Goal: Task Accomplishment & Management: Use online tool/utility

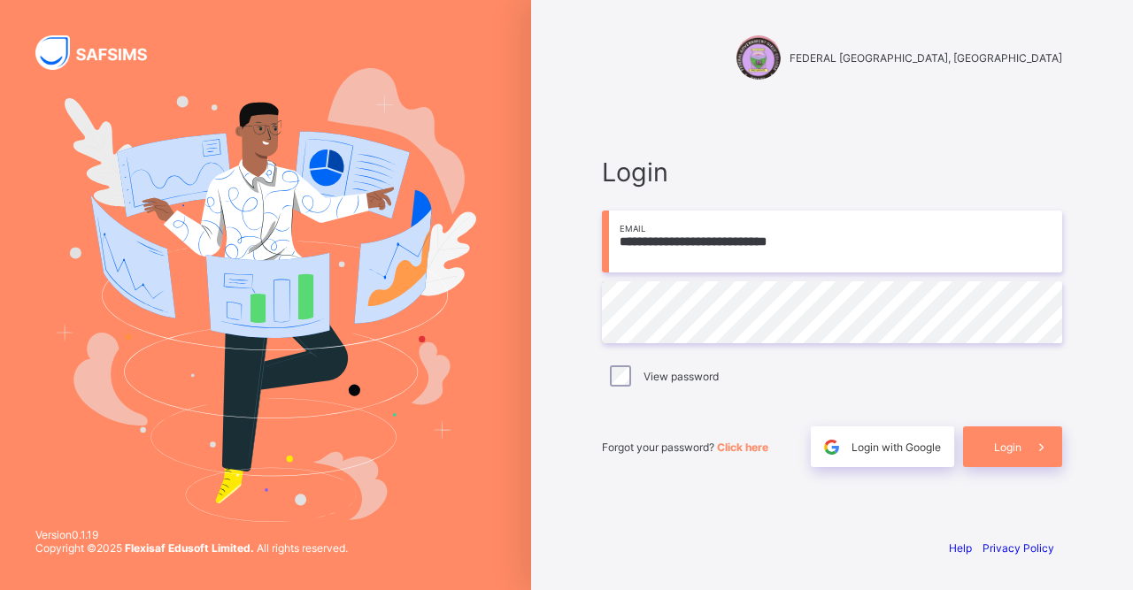
click at [1000, 454] on span "Login" at bounding box center [1007, 447] width 27 height 13
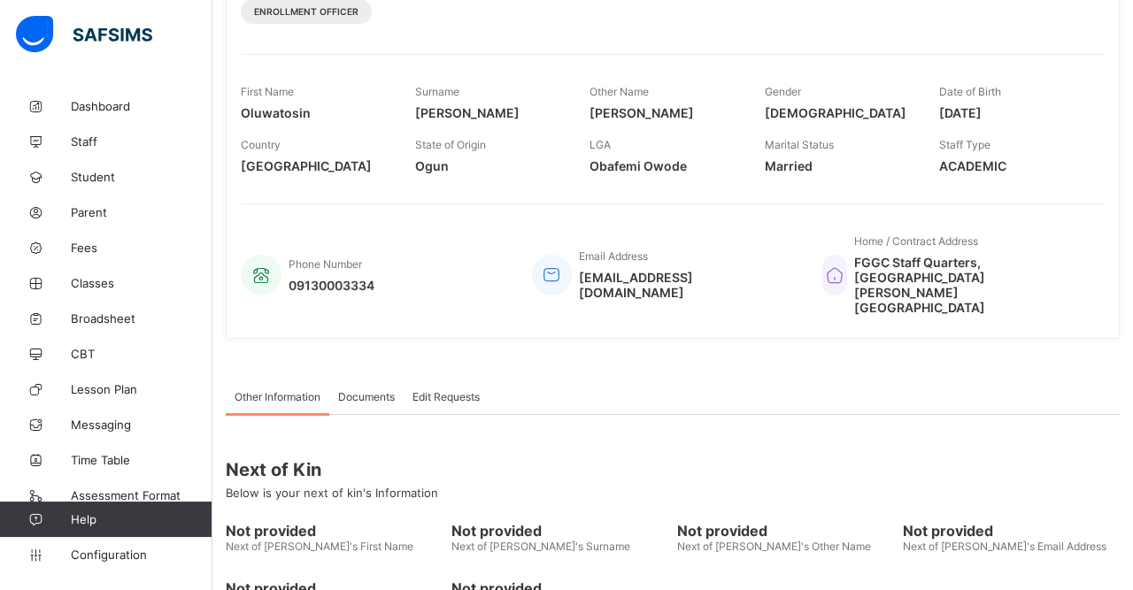
scroll to position [275, 0]
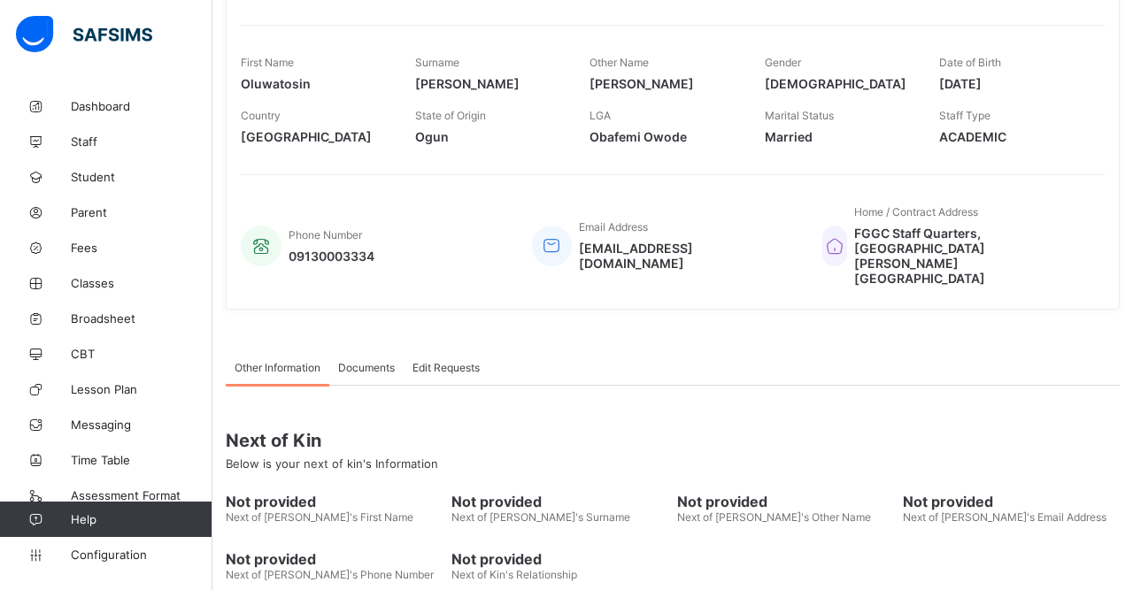
click at [100, 562] on span "Configuration" at bounding box center [141, 555] width 141 height 14
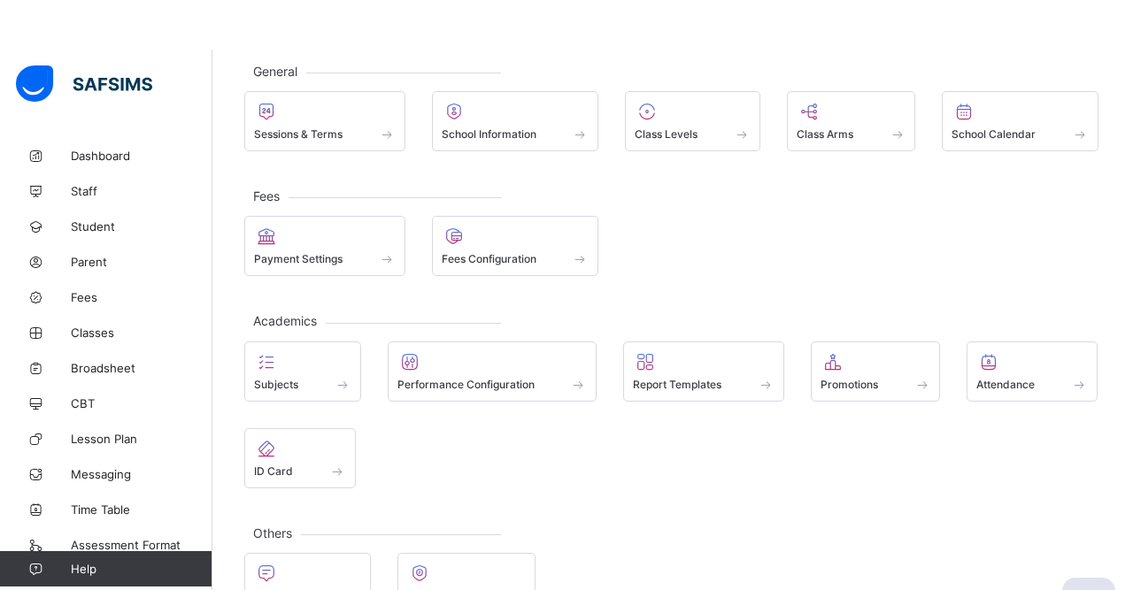
scroll to position [54, 0]
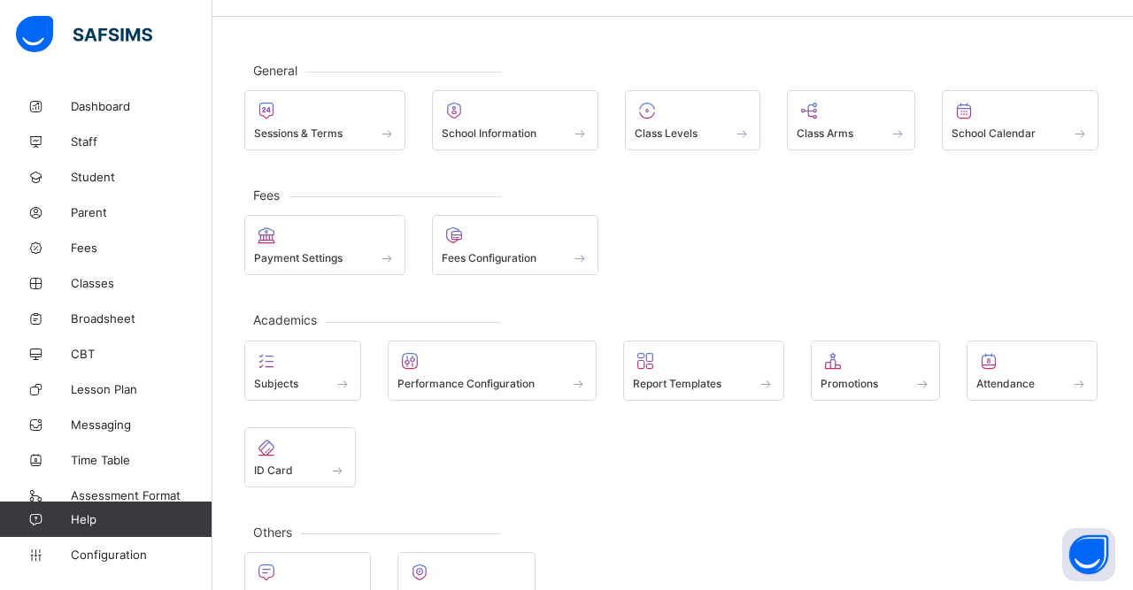
click at [846, 375] on span at bounding box center [875, 374] width 111 height 4
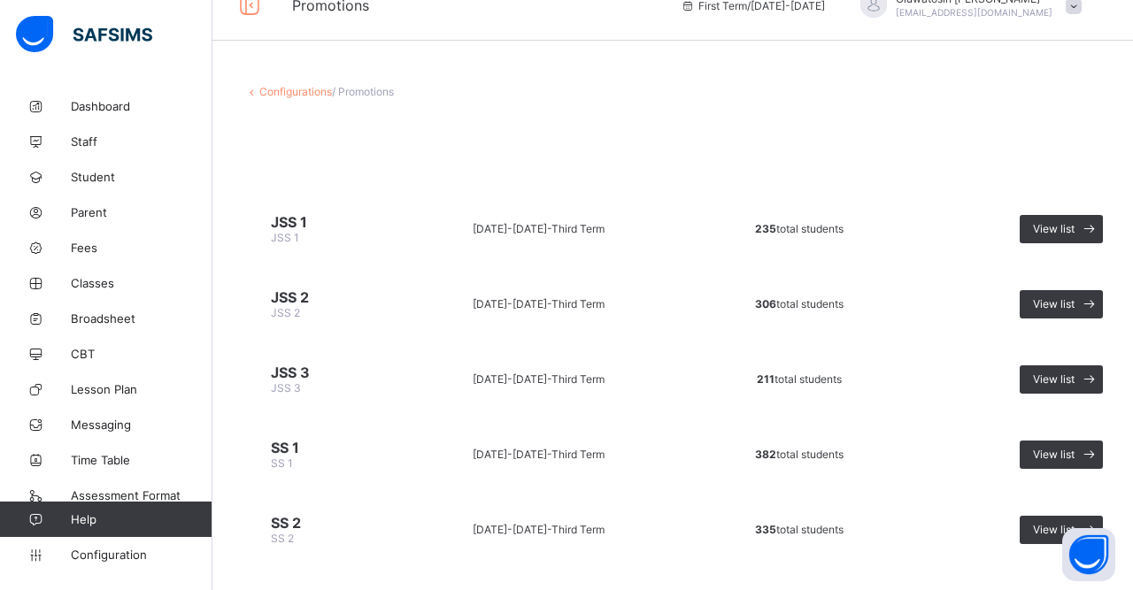
scroll to position [84, 0]
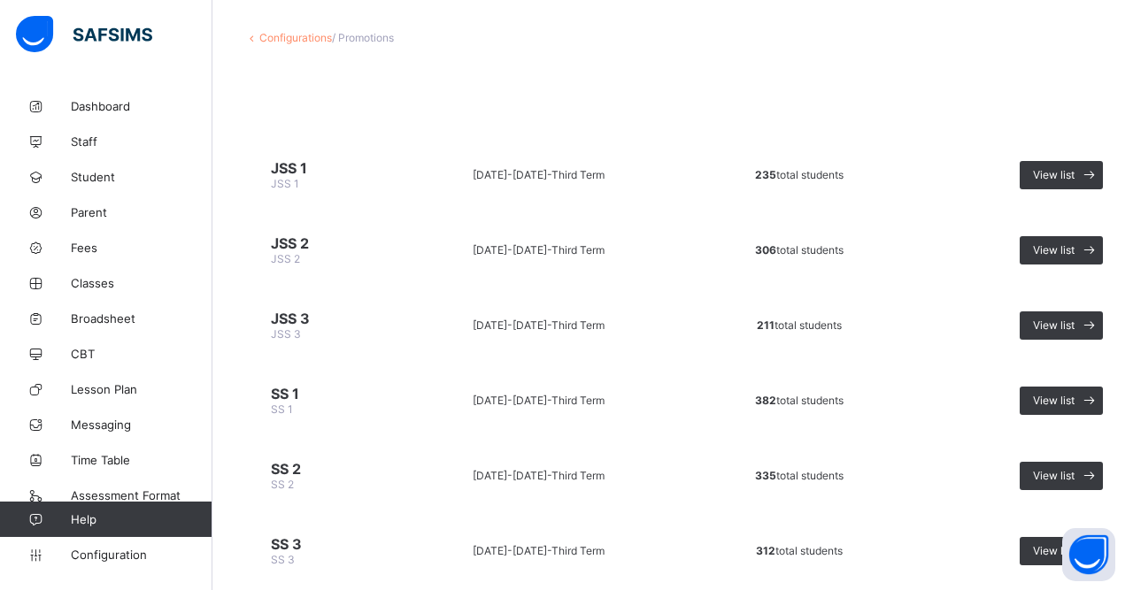
click at [278, 469] on span "SS 2" at bounding box center [318, 469] width 94 height 18
click at [1056, 469] on span "View list" at bounding box center [1054, 475] width 42 height 13
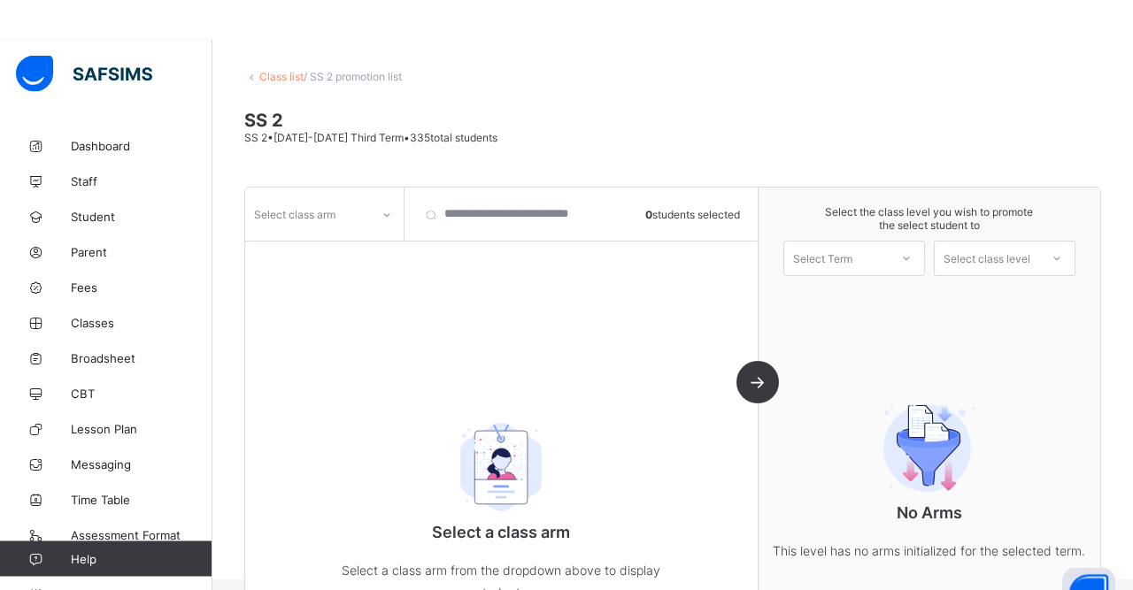
scroll to position [45, 0]
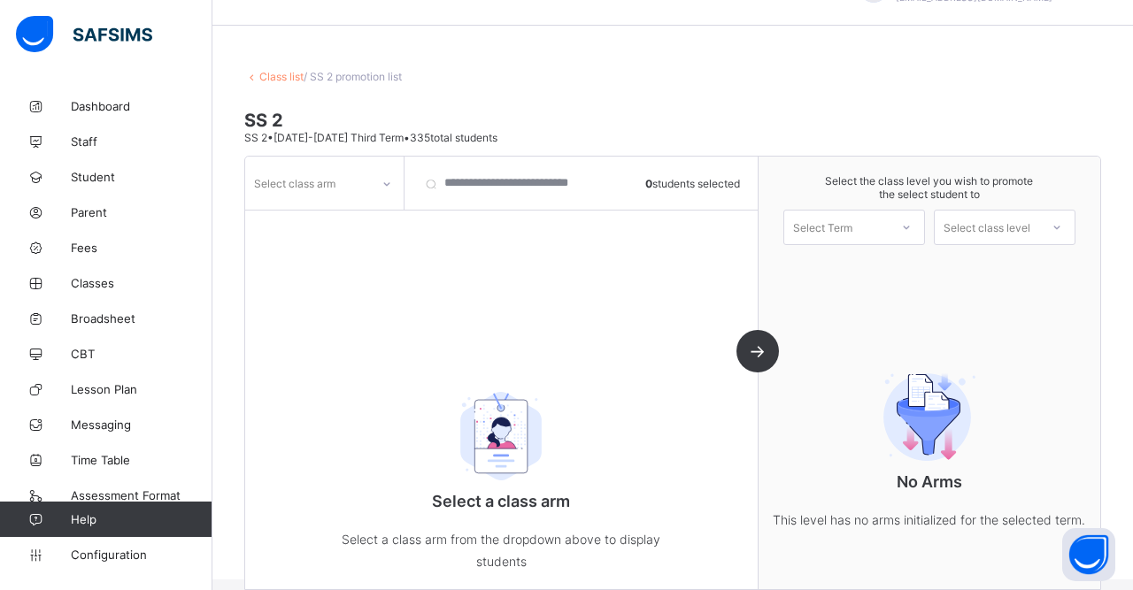
click at [328, 181] on div "Select class arm" at bounding box center [324, 183] width 159 height 53
click at [297, 199] on div "Select class arm" at bounding box center [324, 183] width 159 height 53
click at [394, 192] on div "Select class arm" at bounding box center [324, 183] width 159 height 53
click at [284, 208] on div "B" at bounding box center [324, 221] width 157 height 27
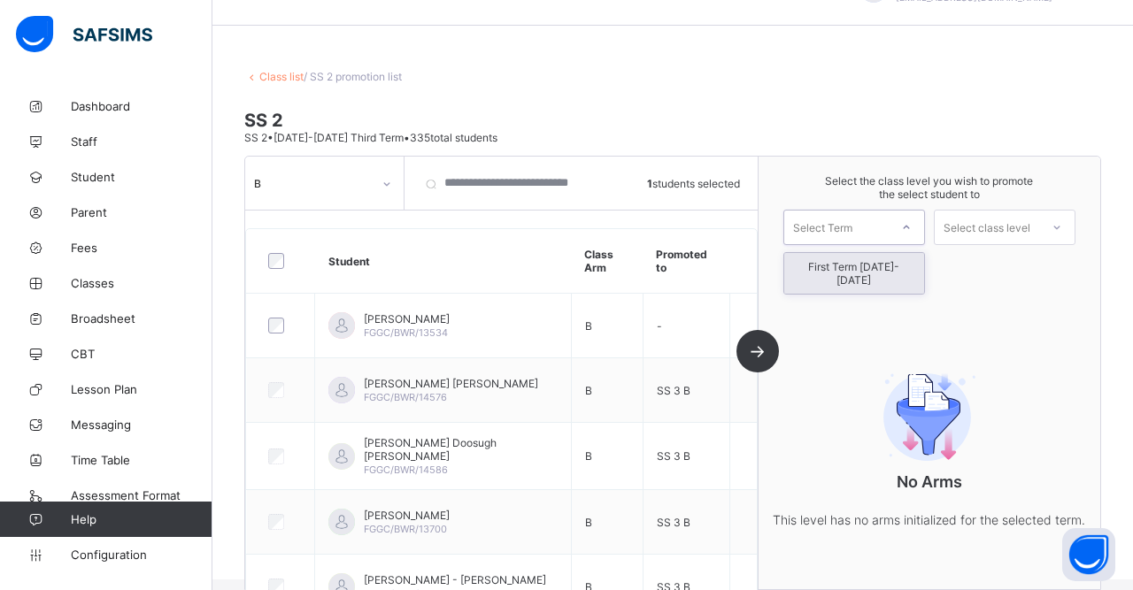
click at [848, 253] on div "First Term [DATE]-[DATE]" at bounding box center [854, 273] width 140 height 41
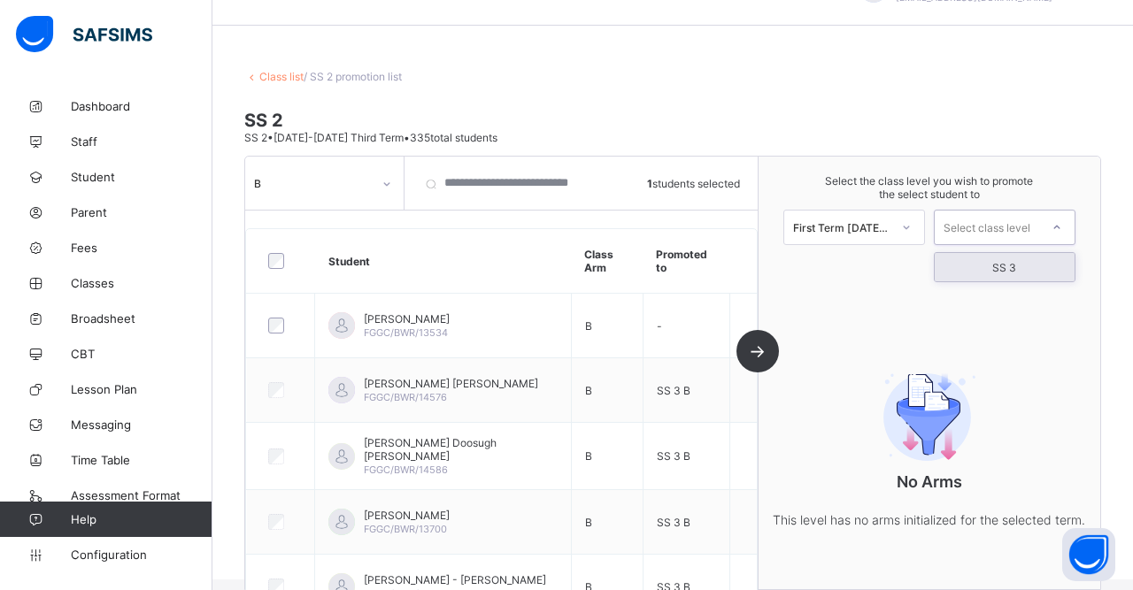
click at [1003, 253] on div "SS 3" at bounding box center [1004, 267] width 140 height 28
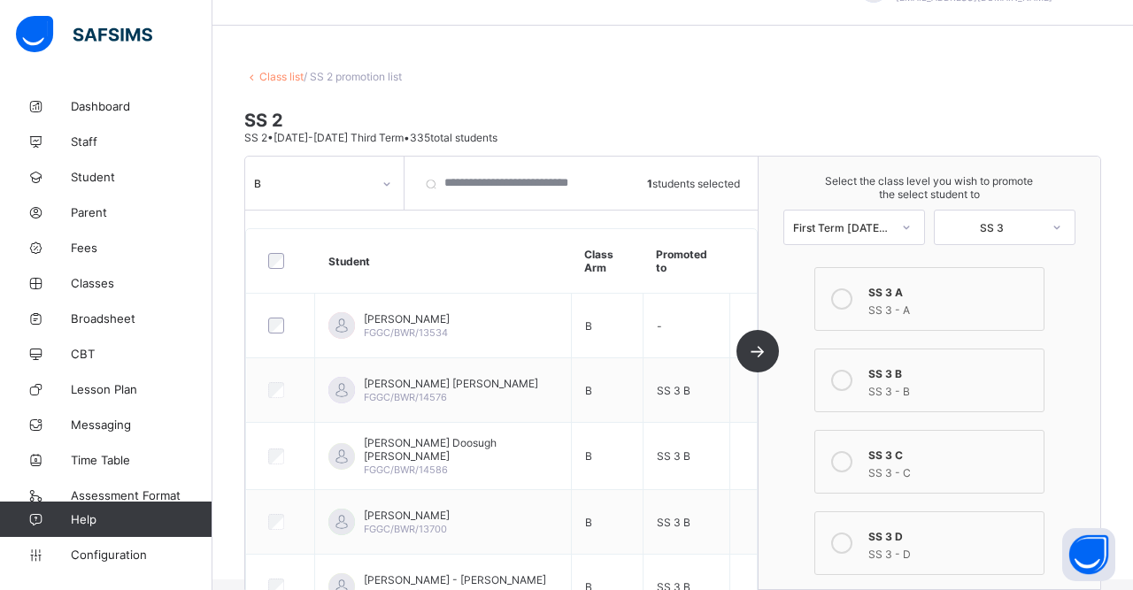
click at [837, 370] on icon at bounding box center [841, 380] width 21 height 21
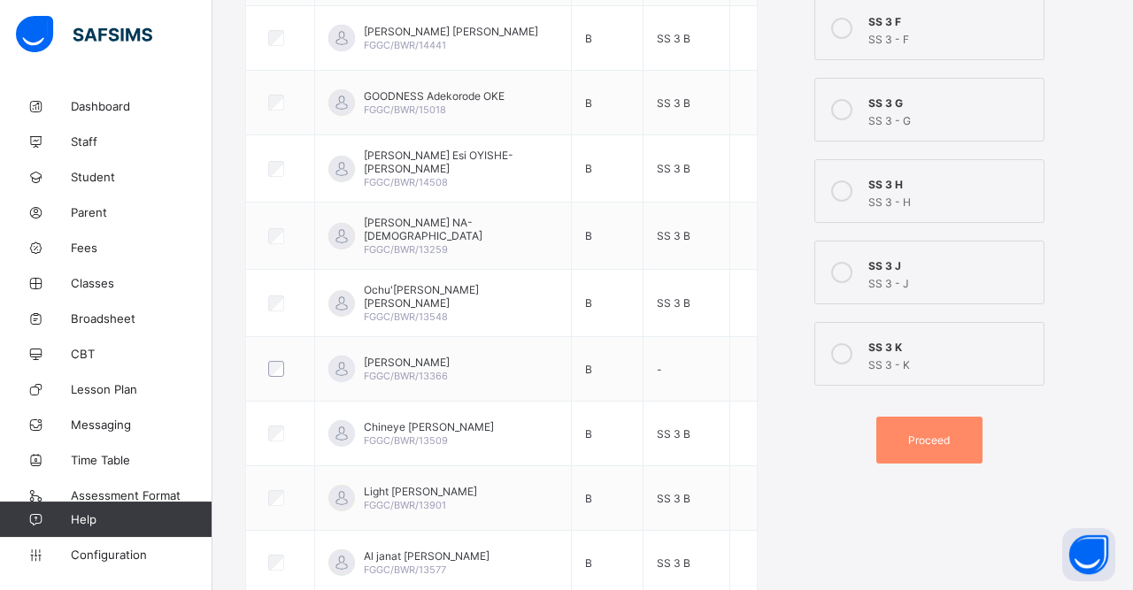
scroll to position [747, 0]
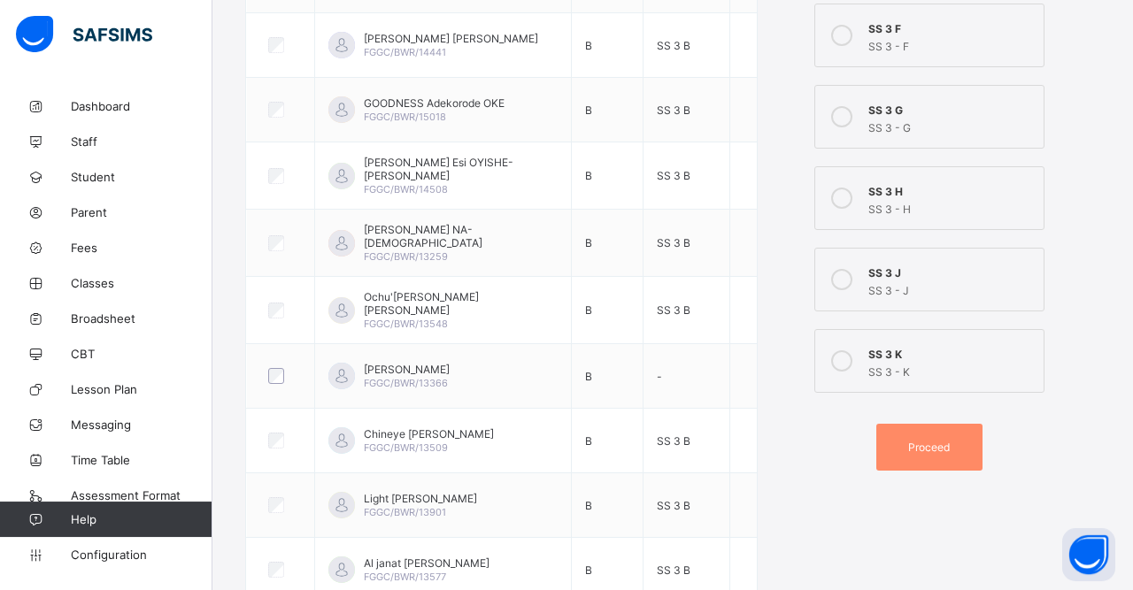
click at [911, 441] on span "Proceed" at bounding box center [929, 447] width 42 height 13
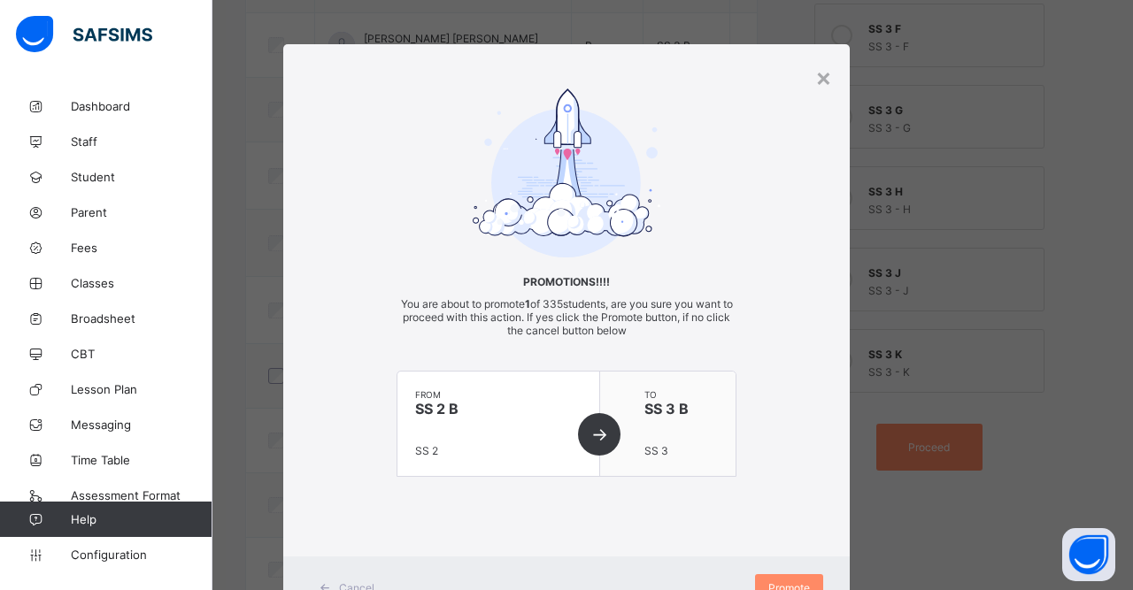
scroll to position [72, 0]
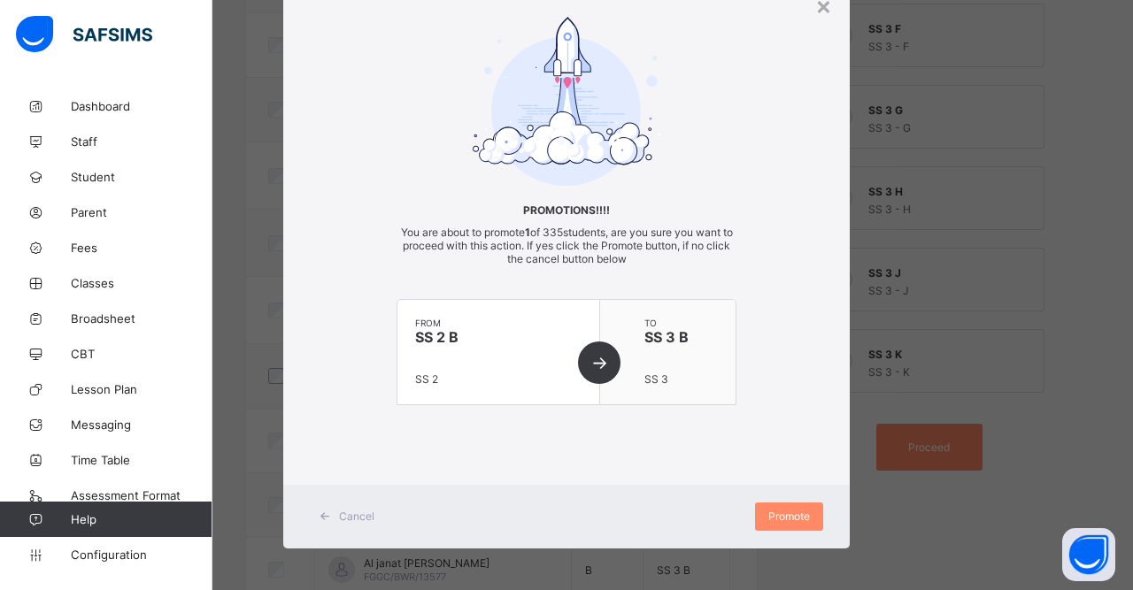
click at [768, 511] on span "Promote" at bounding box center [789, 516] width 42 height 13
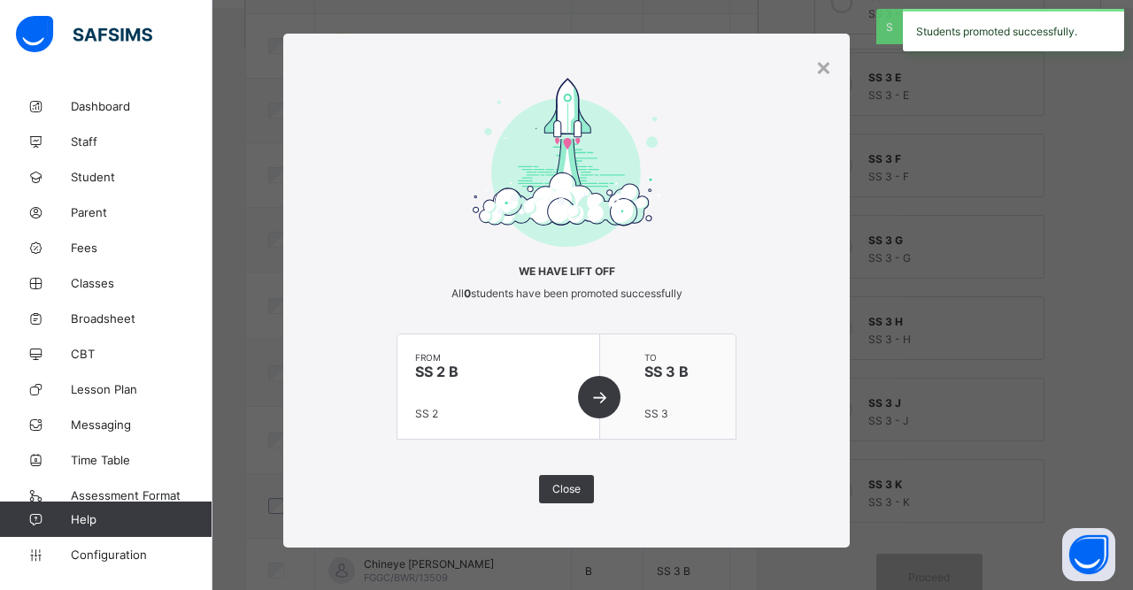
click at [552, 482] on span "Close" at bounding box center [566, 488] width 28 height 13
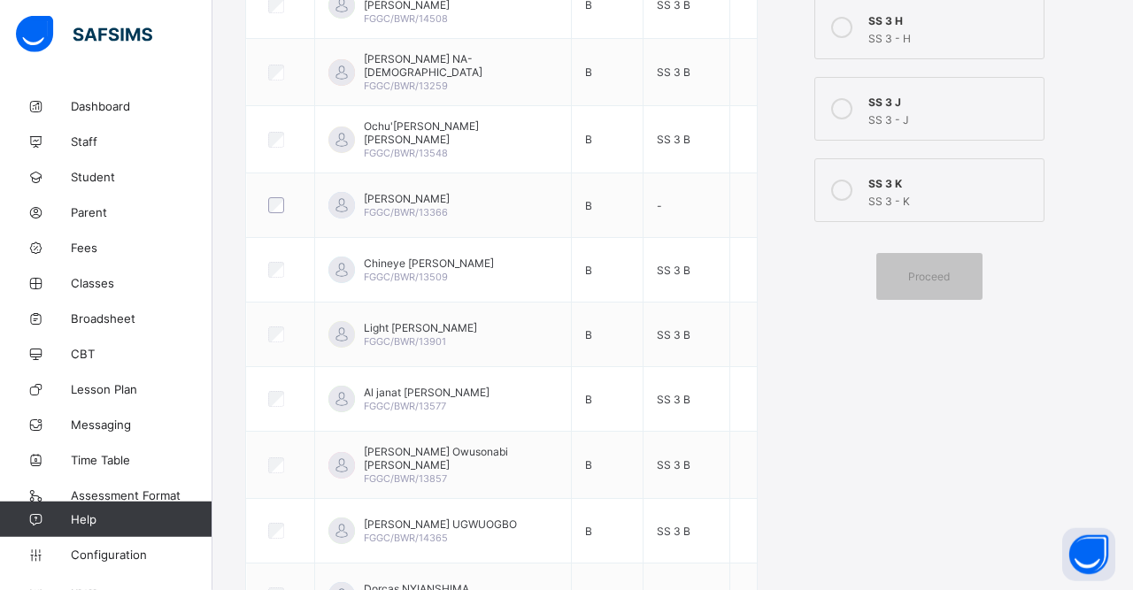
scroll to position [802, 0]
